Goal: Task Accomplishment & Management: Use online tool/utility

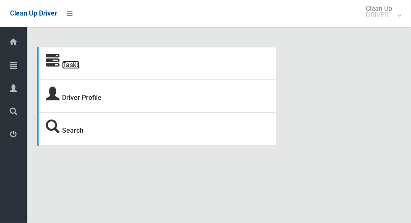
click at [74, 62] on link "Tasks" at bounding box center [71, 65] width 18 height 8
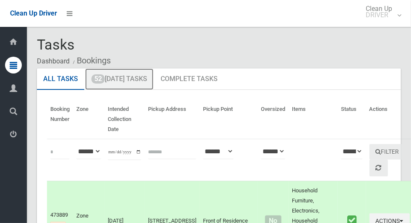
click at [143, 80] on link "52 Today's Tasks" at bounding box center [119, 79] width 68 height 22
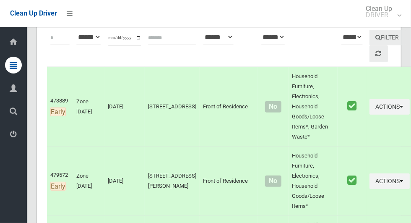
scroll to position [1926, 0]
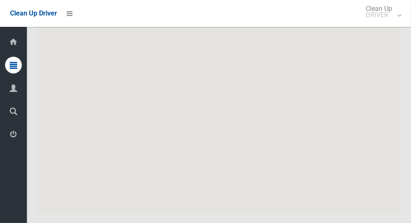
scroll to position [4450, 0]
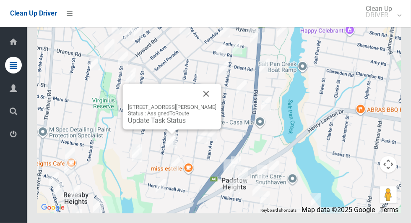
click at [168, 124] on link "Update Task Status" at bounding box center [157, 120] width 58 height 8
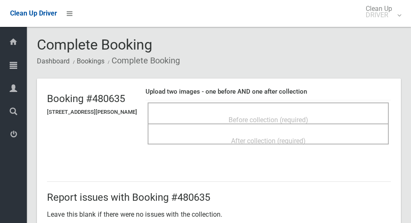
click at [334, 117] on div "Before collection (required)" at bounding box center [268, 120] width 223 height 16
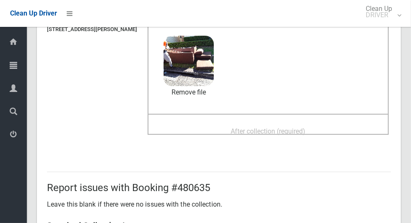
scroll to position [82, 0]
click at [342, 124] on div "After collection (required)" at bounding box center [268, 131] width 223 height 16
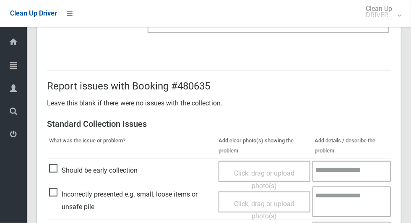
scroll to position [686, 0]
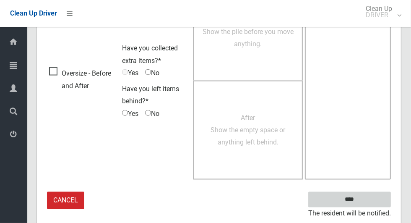
click at [364, 204] on input "****" at bounding box center [349, 200] width 83 height 16
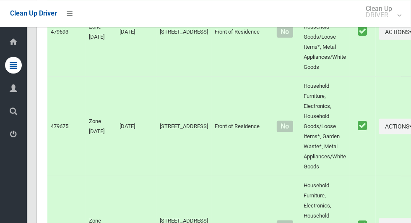
scroll to position [4450, 0]
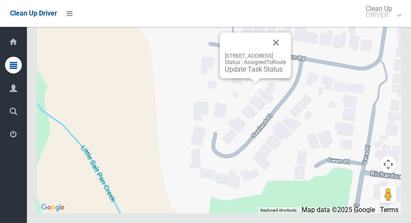
click at [286, 52] on button "Close" at bounding box center [276, 42] width 20 height 20
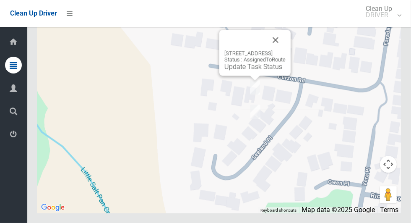
click at [233, 50] on div at bounding box center [244, 40] width 41 height 20
click at [235, 70] on link "Update Task Status" at bounding box center [253, 66] width 58 height 8
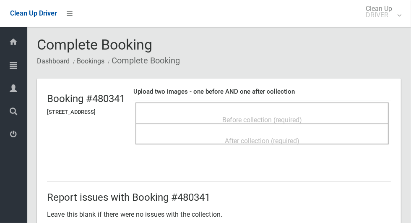
click at [302, 116] on span "Before collection (required)" at bounding box center [262, 120] width 80 height 8
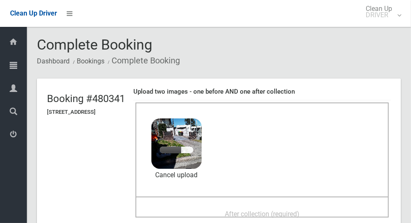
scroll to position [44, 0]
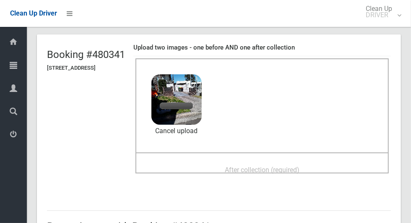
click at [299, 166] on span "After collection (required)" at bounding box center [262, 170] width 75 height 8
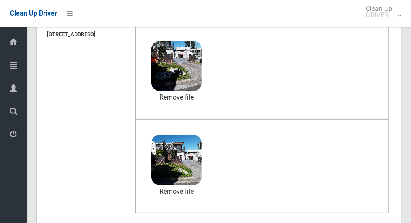
scroll to position [686, 0]
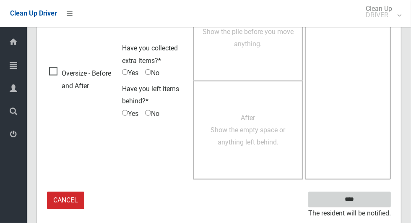
click at [364, 200] on input "****" at bounding box center [349, 200] width 83 height 16
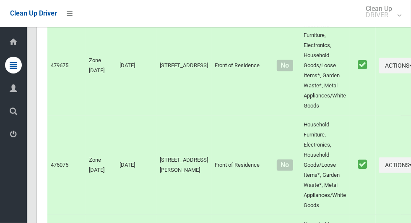
scroll to position [4450, 0]
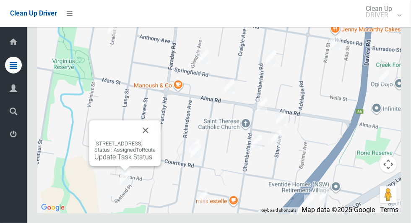
click at [114, 166] on div "4 Seeland Place, PADSTOW HEIGHTS NSW 2211 Status : AssignedToRoute Update Task …" at bounding box center [124, 143] width 71 height 46
click at [120, 161] on link "Update Task Status" at bounding box center [123, 157] width 58 height 8
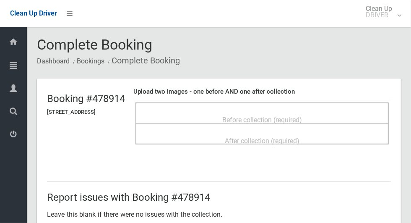
click at [288, 116] on span "Before collection (required)" at bounding box center [262, 120] width 80 height 8
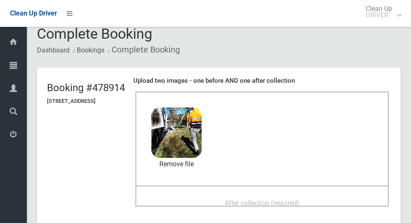
scroll to position [24, 0]
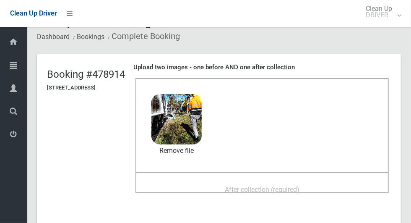
click at [299, 185] on span "After collection (required)" at bounding box center [262, 189] width 75 height 8
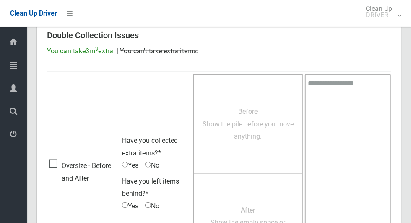
scroll to position [686, 0]
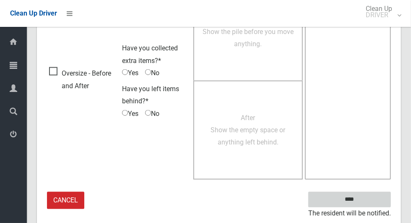
click at [364, 204] on input "****" at bounding box center [349, 200] width 83 height 16
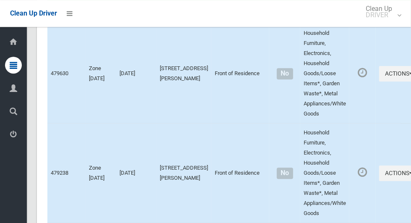
scroll to position [4450, 0]
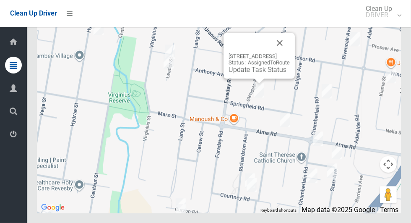
click at [290, 53] on button "Close" at bounding box center [280, 43] width 20 height 20
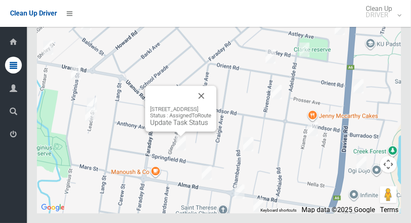
click at [176, 126] on link "Update Task Status" at bounding box center [179, 122] width 58 height 8
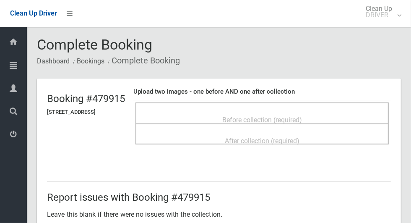
click at [302, 116] on span "Before collection (required)" at bounding box center [262, 120] width 80 height 8
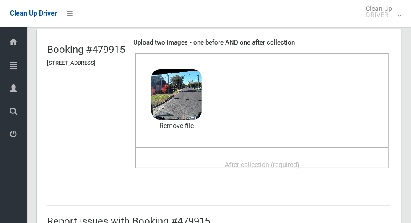
scroll to position [49, 0]
click at [283, 161] on span "After collection (required)" at bounding box center [262, 165] width 75 height 8
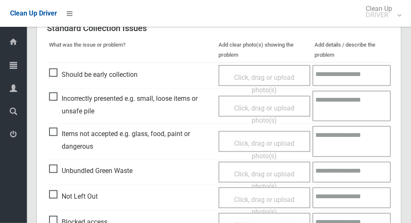
scroll to position [686, 0]
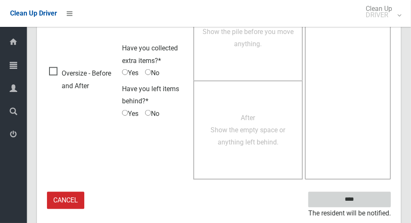
click at [367, 200] on input "****" at bounding box center [349, 200] width 83 height 16
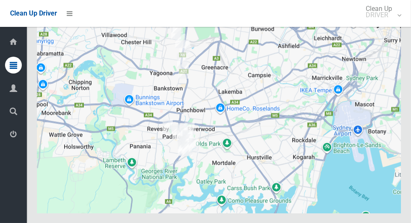
scroll to position [4450, 0]
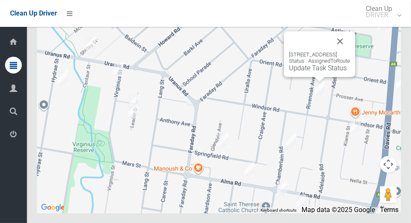
click at [317, 72] on link "Update Task Status" at bounding box center [318, 68] width 58 height 8
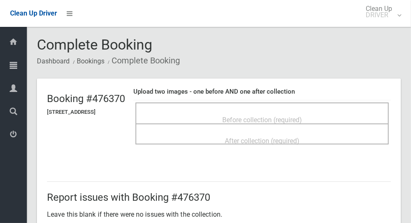
click at [302, 116] on span "Before collection (required)" at bounding box center [262, 120] width 80 height 8
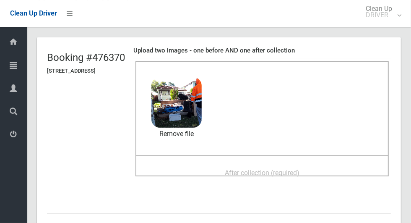
scroll to position [41, 0]
click at [330, 166] on div "After collection (required)" at bounding box center [262, 172] width 235 height 16
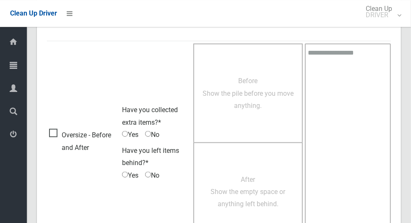
scroll to position [686, 0]
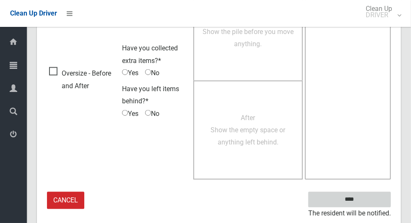
click at [364, 197] on input "****" at bounding box center [349, 200] width 83 height 16
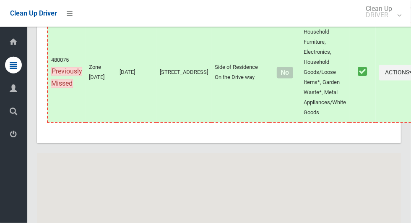
scroll to position [4450, 0]
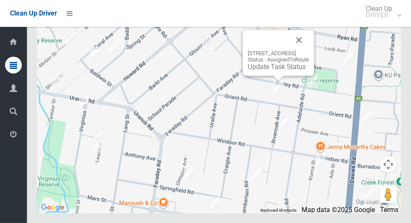
click at [281, 70] on link "Update Task Status" at bounding box center [277, 66] width 58 height 8
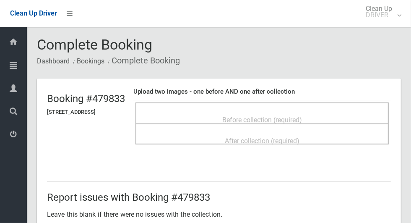
click at [355, 114] on div "Before collection (required)" at bounding box center [262, 120] width 235 height 16
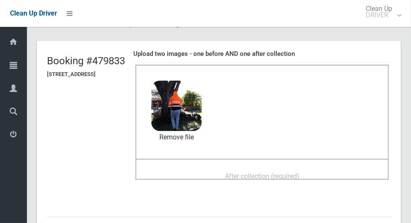
scroll to position [41, 0]
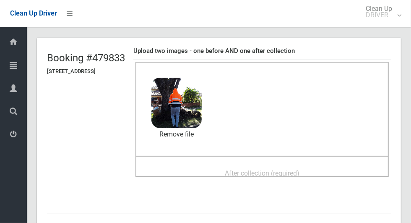
click at [321, 169] on div "After collection (required)" at bounding box center [262, 173] width 235 height 16
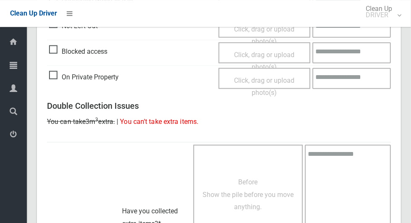
scroll to position [686, 0]
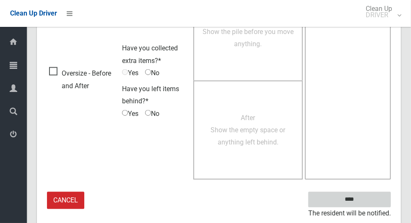
click at [364, 204] on input "****" at bounding box center [349, 200] width 83 height 16
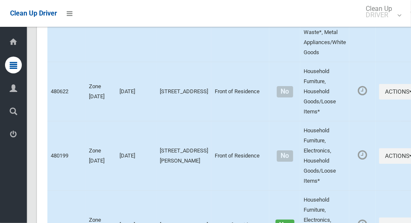
scroll to position [4450, 0]
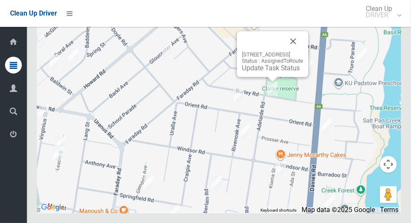
click at [303, 51] on button "Close" at bounding box center [293, 41] width 20 height 20
click at [273, 72] on link "Update Task Status" at bounding box center [271, 68] width 58 height 8
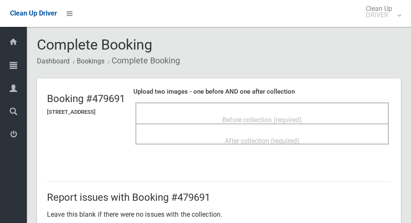
click at [302, 116] on span "Before collection (required)" at bounding box center [262, 120] width 80 height 8
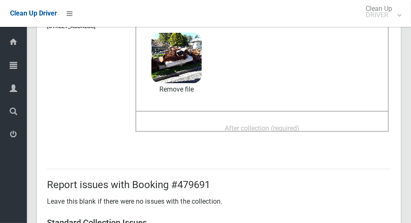
scroll to position [85, 0]
click at [336, 125] on div "After collection (required)" at bounding box center [262, 128] width 235 height 16
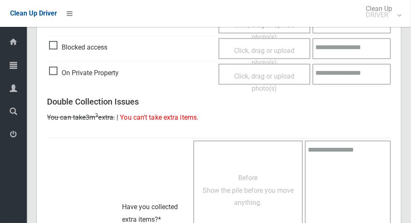
scroll to position [686, 0]
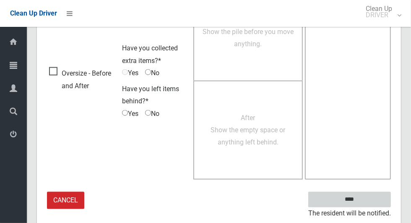
click at [366, 199] on input "****" at bounding box center [349, 200] width 83 height 16
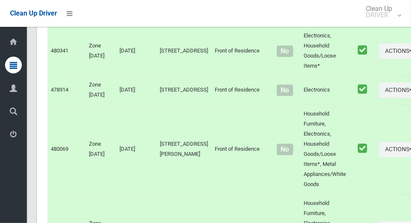
scroll to position [4450, 0]
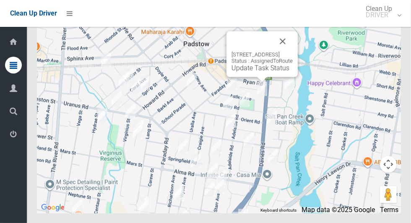
click at [257, 72] on link "Update Task Status" at bounding box center [260, 68] width 58 height 8
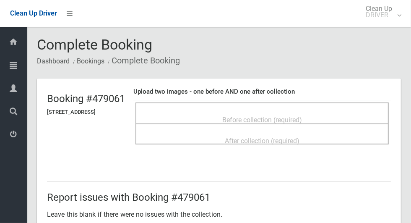
click at [244, 116] on span "Before collection (required)" at bounding box center [262, 120] width 80 height 8
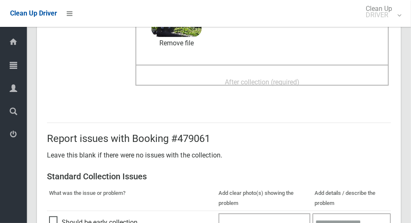
scroll to position [132, 0]
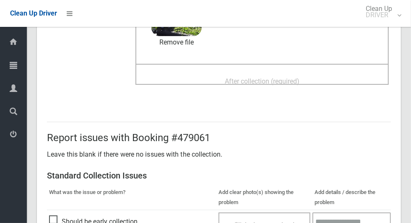
click at [319, 78] on div "After collection (required)" at bounding box center [262, 81] width 235 height 16
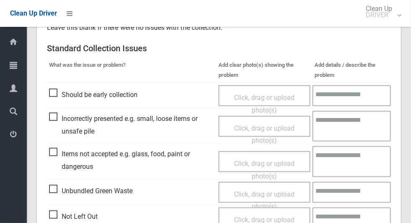
scroll to position [686, 0]
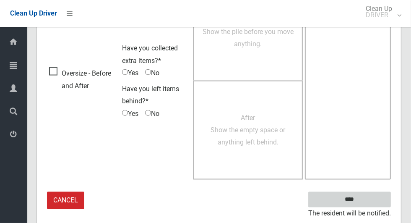
click at [364, 204] on input "****" at bounding box center [349, 200] width 83 height 16
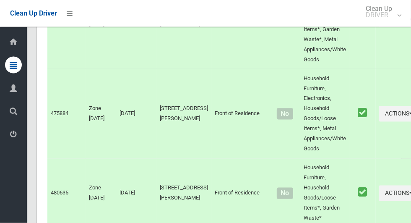
scroll to position [4450, 0]
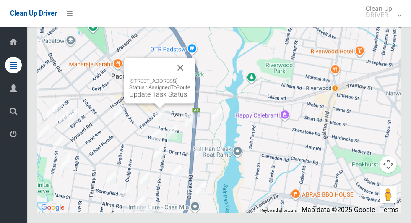
click at [157, 98] on link "Update Task Status" at bounding box center [158, 94] width 58 height 8
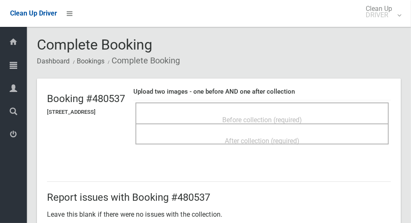
click at [302, 116] on span "Before collection (required)" at bounding box center [262, 120] width 80 height 8
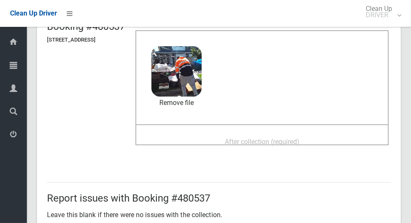
scroll to position [75, 0]
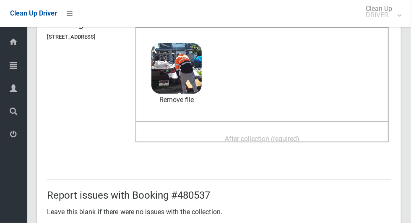
click at [326, 140] on div "After collection (required)" at bounding box center [262, 138] width 235 height 16
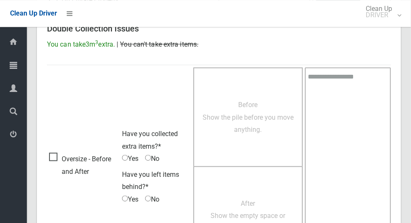
scroll to position [686, 0]
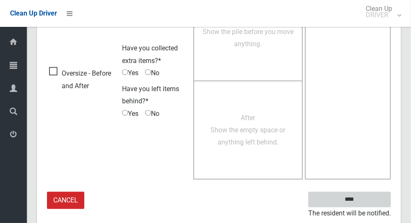
click at [366, 194] on input "****" at bounding box center [349, 200] width 83 height 16
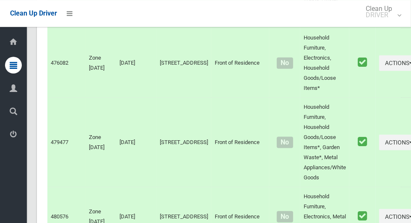
scroll to position [4450, 0]
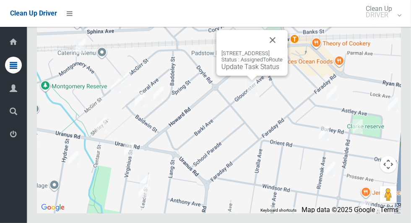
click at [283, 50] on button "Close" at bounding box center [272, 40] width 20 height 20
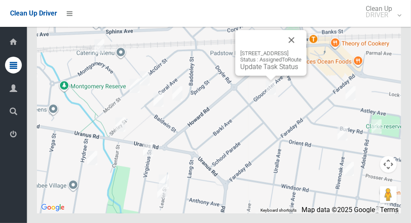
click at [268, 70] on link "Update Task Status" at bounding box center [269, 66] width 58 height 8
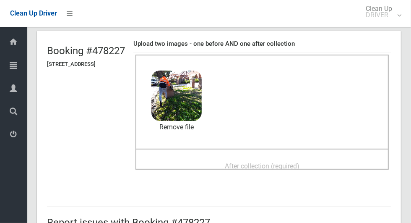
scroll to position [47, 0]
click at [327, 166] on div "After collection (required)" at bounding box center [262, 166] width 235 height 16
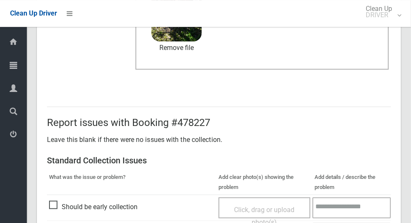
scroll to position [686, 0]
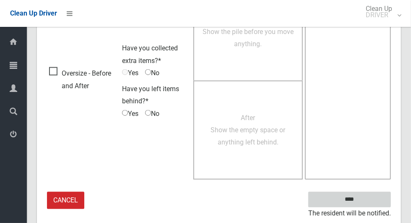
click at [364, 202] on input "****" at bounding box center [349, 200] width 83 height 16
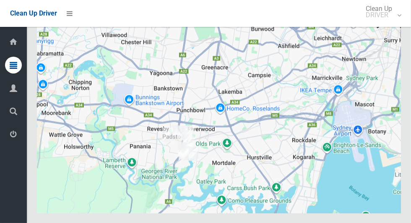
scroll to position [4450, 0]
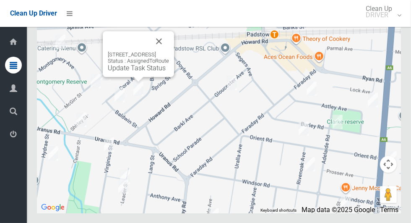
click at [169, 51] on button "Close" at bounding box center [159, 41] width 20 height 20
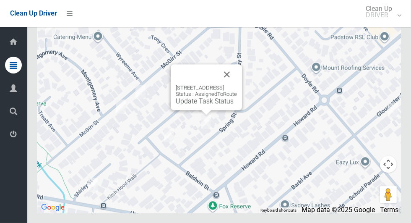
click at [213, 105] on link "Update Task Status" at bounding box center [205, 101] width 58 height 8
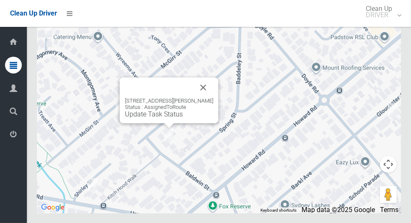
click at [166, 118] on link "Update Task Status" at bounding box center [154, 114] width 58 height 8
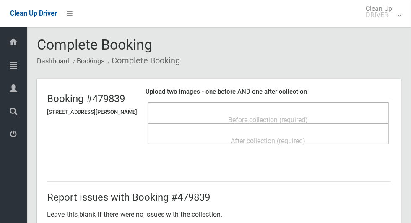
click at [340, 114] on div "Before collection (required)" at bounding box center [268, 120] width 223 height 16
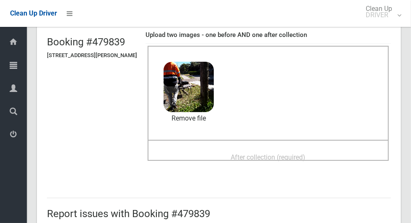
scroll to position [68, 0]
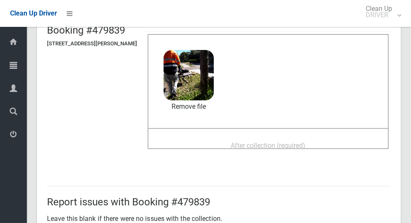
click at [306, 141] on span "After collection (required)" at bounding box center [268, 145] width 75 height 8
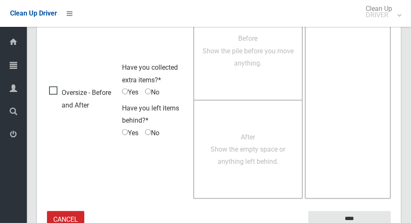
scroll to position [686, 0]
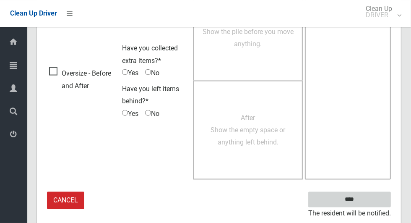
click at [364, 202] on input "****" at bounding box center [349, 200] width 83 height 16
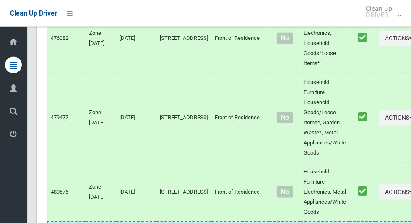
scroll to position [4450, 0]
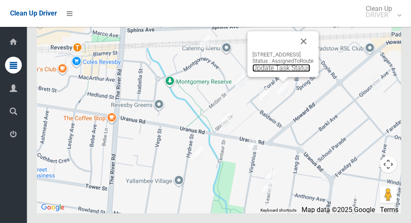
click at [284, 72] on link "Update Task Status" at bounding box center [281, 68] width 58 height 8
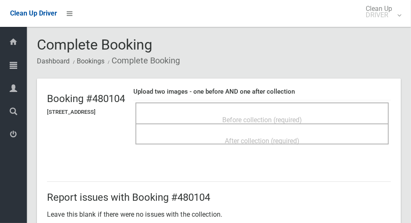
click at [302, 119] on span "Before collection (required)" at bounding box center [262, 120] width 80 height 8
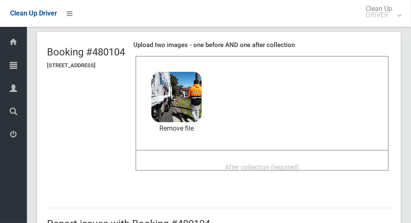
scroll to position [49, 0]
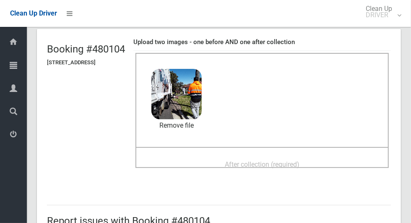
click at [328, 160] on div "After collection (required)" at bounding box center [262, 164] width 235 height 16
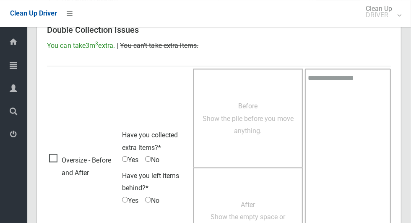
scroll to position [686, 0]
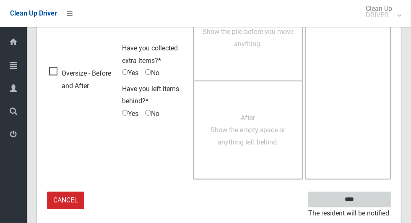
click at [366, 200] on input "****" at bounding box center [349, 200] width 83 height 16
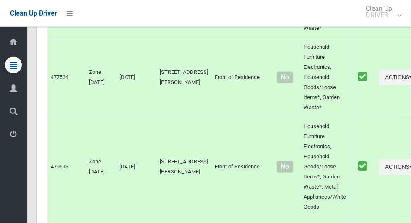
scroll to position [4450, 0]
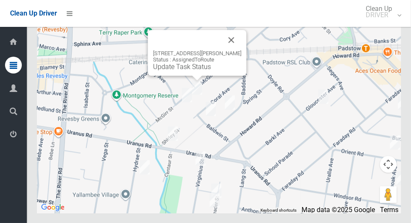
click at [239, 50] on button "Close" at bounding box center [231, 40] width 20 height 20
click at [202, 70] on link "Update Task Status" at bounding box center [182, 66] width 58 height 8
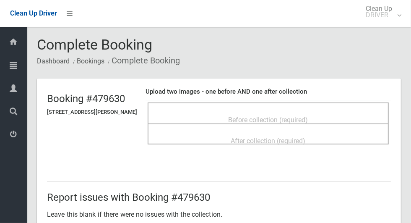
click at [270, 119] on span "Before collection (required)" at bounding box center [268, 120] width 80 height 8
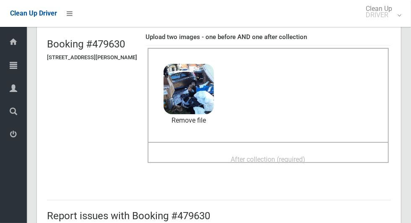
scroll to position [56, 0]
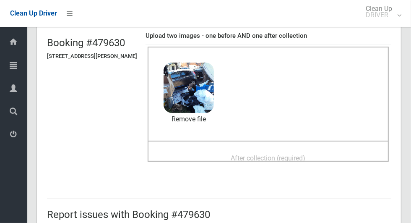
click at [306, 158] on span "After collection (required)" at bounding box center [268, 158] width 75 height 8
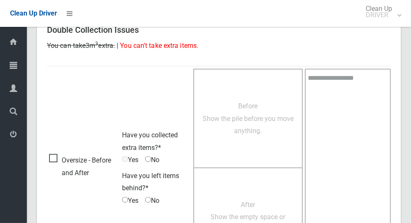
scroll to position [686, 0]
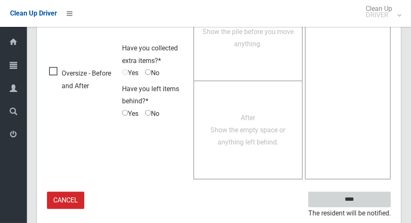
click at [364, 200] on input "****" at bounding box center [349, 200] width 83 height 16
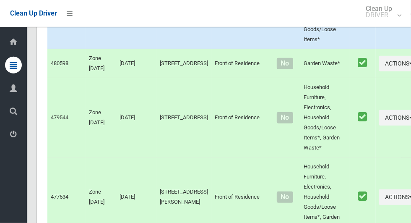
scroll to position [4450, 0]
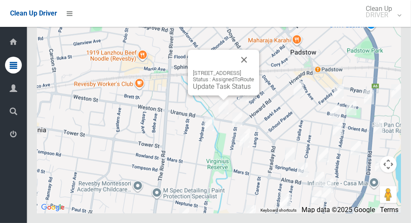
click at [254, 70] on button "Close" at bounding box center [244, 59] width 20 height 20
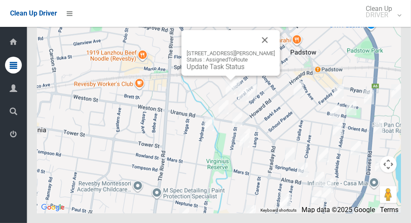
click at [236, 70] on link "Update Task Status" at bounding box center [216, 66] width 58 height 8
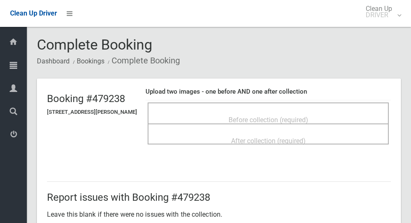
click at [308, 116] on span "Before collection (required)" at bounding box center [268, 120] width 80 height 8
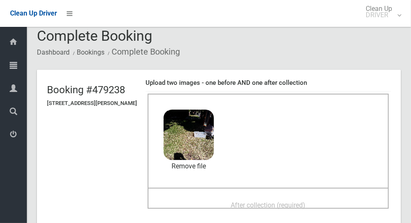
scroll to position [12, 0]
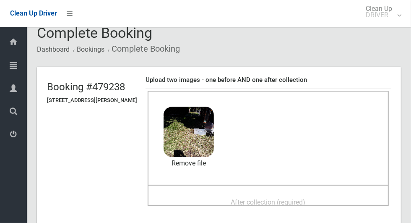
click at [303, 194] on div "After collection (required)" at bounding box center [268, 202] width 223 height 16
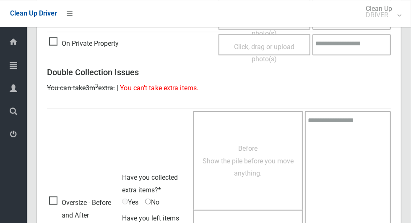
scroll to position [686, 0]
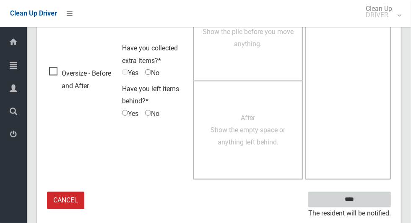
click at [364, 200] on input "****" at bounding box center [349, 200] width 83 height 16
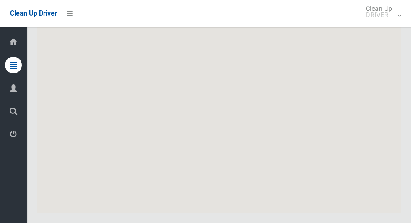
scroll to position [4450, 0]
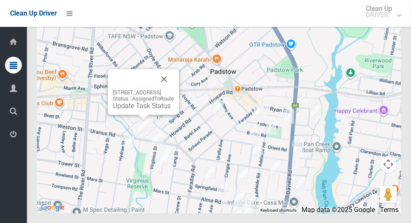
click at [174, 89] on button "Close" at bounding box center [164, 79] width 20 height 20
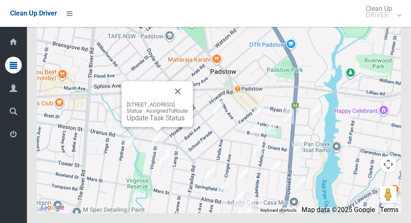
click at [188, 101] on button "Close" at bounding box center [178, 91] width 20 height 20
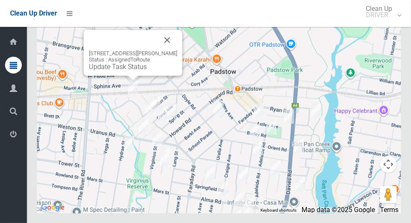
click at [126, 75] on div "1/23 Montgomery Avenue, REVESBY NSW 2212 Status : AssignedToRoute Update Task S…" at bounding box center [133, 53] width 99 height 46
click at [127, 75] on div "1/23 Montgomery Avenue, REVESBY NSW 2212 Status : AssignedToRoute Update Task S…" at bounding box center [133, 53] width 99 height 46
click at [125, 70] on link "Update Task Status" at bounding box center [118, 66] width 58 height 8
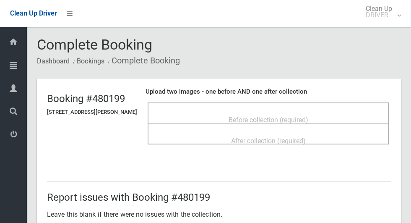
click at [331, 120] on div "Before collection (required)" at bounding box center [268, 120] width 223 height 16
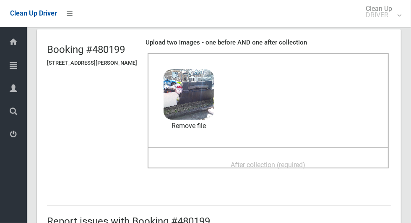
scroll to position [50, 0]
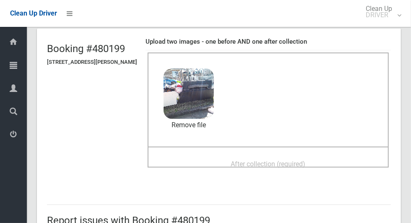
click at [332, 159] on div "After collection (required)" at bounding box center [268, 164] width 223 height 16
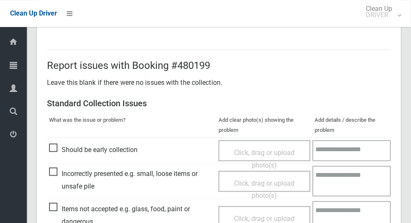
scroll to position [686, 0]
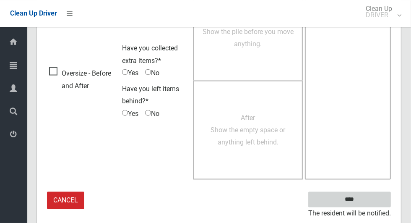
click at [364, 200] on input "****" at bounding box center [349, 200] width 83 height 16
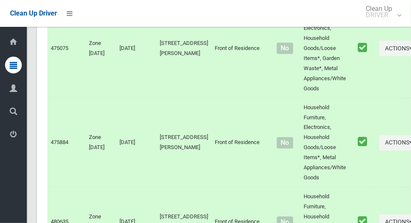
scroll to position [4450, 0]
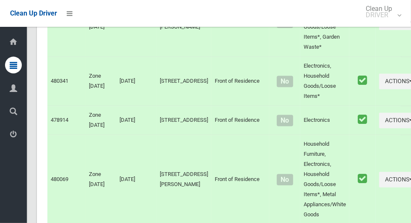
scroll to position [4450, 0]
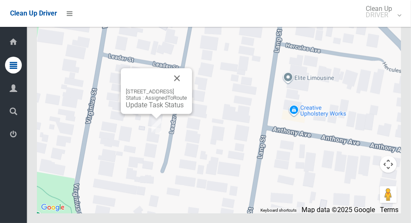
click at [187, 88] on button "Close" at bounding box center [177, 78] width 20 height 20
click at [157, 109] on link "Update Task Status" at bounding box center [155, 105] width 58 height 8
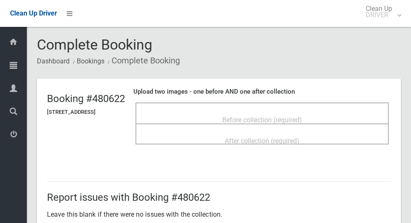
click at [347, 116] on div "Before collection (required)" at bounding box center [262, 120] width 235 height 16
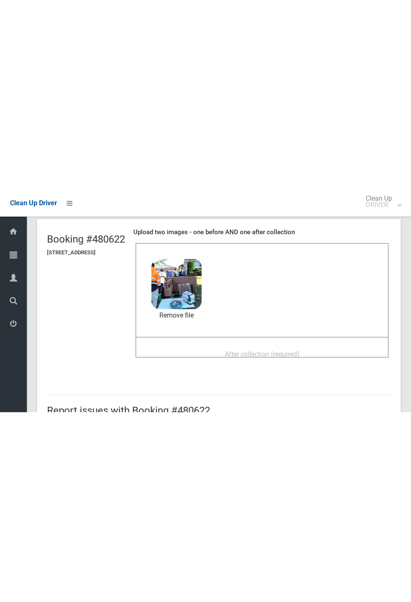
scroll to position [49, 0]
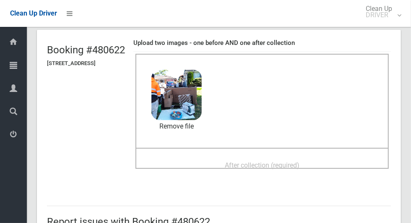
click at [322, 161] on div "After collection (required)" at bounding box center [262, 165] width 235 height 16
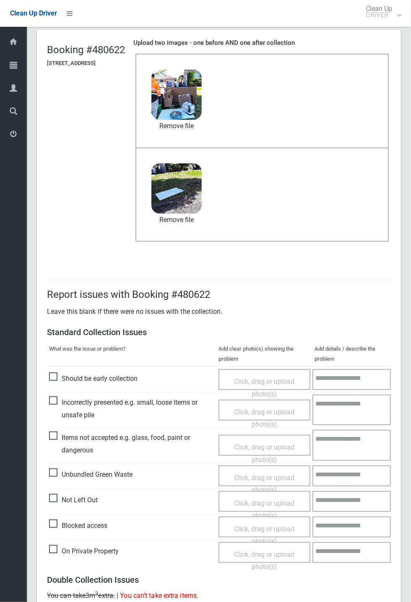
click at [80, 222] on span "On Private Property" at bounding box center [84, 551] width 70 height 13
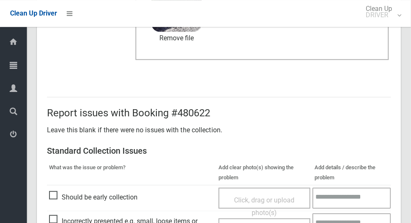
scroll to position [686, 0]
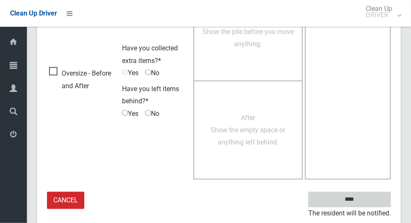
click at [364, 202] on input "****" at bounding box center [349, 200] width 83 height 16
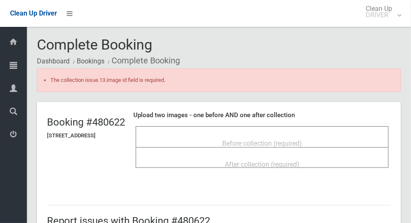
click at [330, 139] on div "Before collection (required)" at bounding box center [262, 143] width 235 height 16
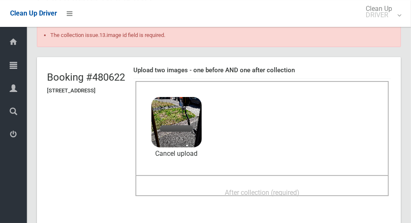
scroll to position [49, 0]
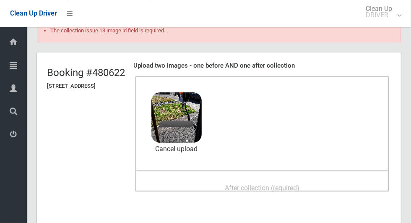
click at [331, 182] on div "After collection (required)" at bounding box center [262, 187] width 235 height 16
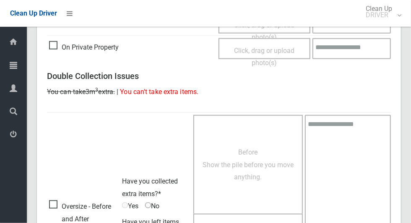
scroll to position [709, 0]
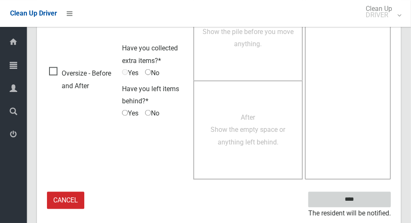
click at [364, 198] on input "****" at bounding box center [349, 200] width 83 height 16
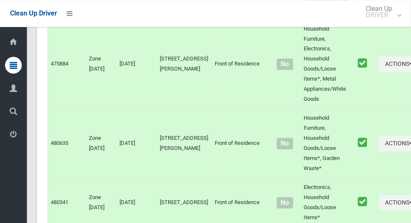
scroll to position [4450, 0]
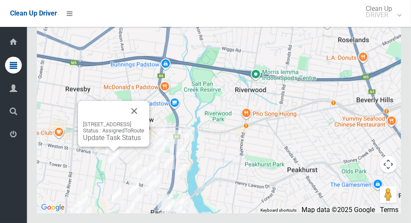
click at [124, 141] on div "20 Leader Street, PADSTOW NSW 2211 Status : AssignedToRoute Update Task Status" at bounding box center [113, 131] width 61 height 21
click at [119, 146] on div "20 Leader Street, PADSTOW NSW 2211 Status : AssignedToRoute Update Task Status" at bounding box center [113, 124] width 71 height 46
click at [101, 146] on div "20 Leader Street, PADSTOW NSW 2211 Status : AssignedToRoute Update Task Status" at bounding box center [113, 124] width 71 height 46
click at [114, 141] on link "Update Task Status" at bounding box center [112, 137] width 58 height 8
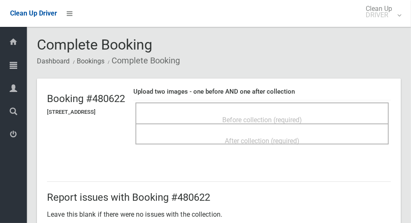
click at [327, 112] on div "Before collection (required)" at bounding box center [262, 120] width 235 height 16
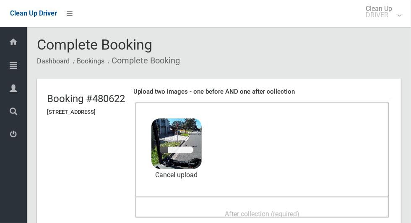
scroll to position [49, 0]
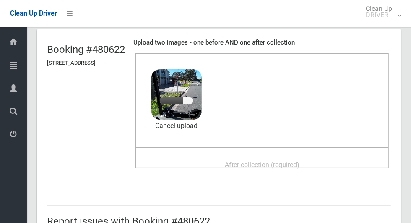
click at [317, 156] on div "After collection (required)" at bounding box center [262, 164] width 235 height 16
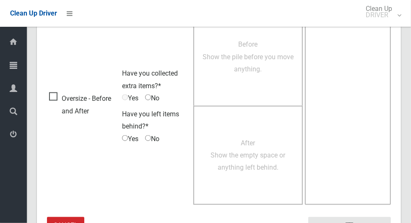
scroll to position [686, 0]
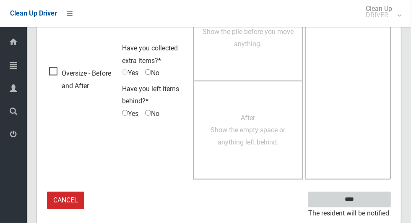
click at [367, 200] on input "****" at bounding box center [349, 200] width 83 height 16
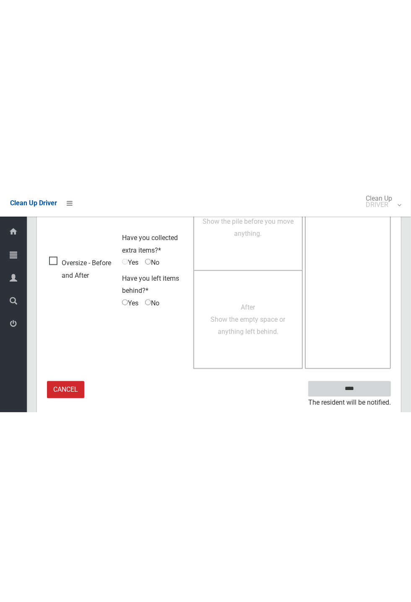
scroll to position [330, 0]
